Goal: Navigation & Orientation: Find specific page/section

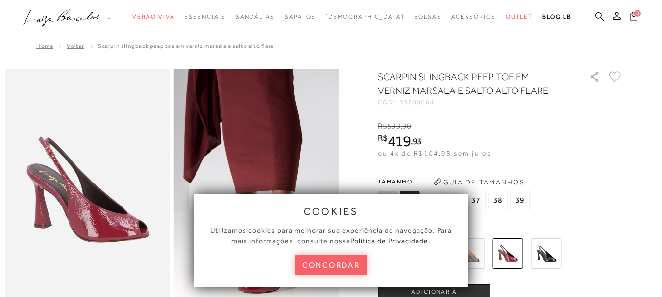
drag, startPoint x: 351, startPoint y: 265, endPoint x: 440, endPoint y: 212, distance: 103.2
click at [351, 264] on button "concordar" at bounding box center [331, 265] width 72 height 20
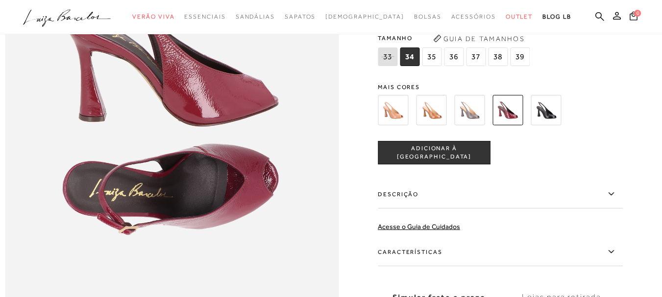
scroll to position [571, 0]
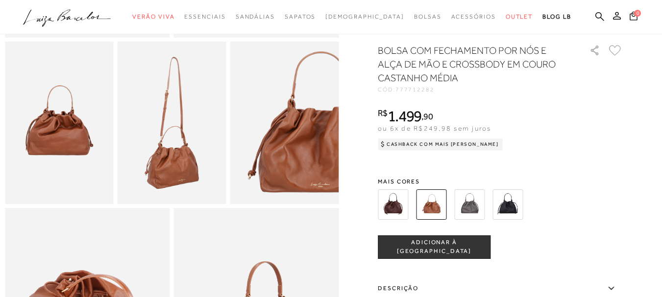
scroll to position [229, 0]
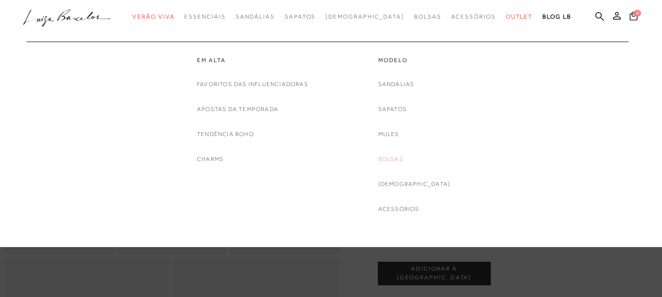
click at [403, 161] on link "Bolsas" at bounding box center [390, 159] width 25 height 10
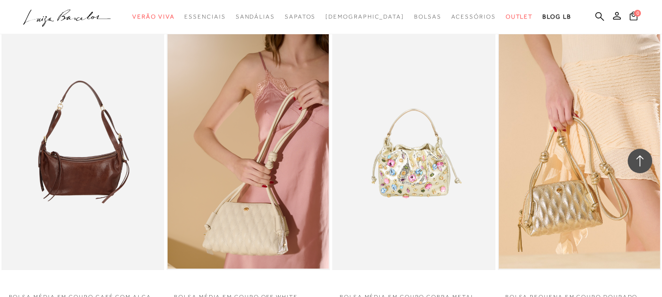
scroll to position [1714, 0]
